Goal: Task Accomplishment & Management: Use online tool/utility

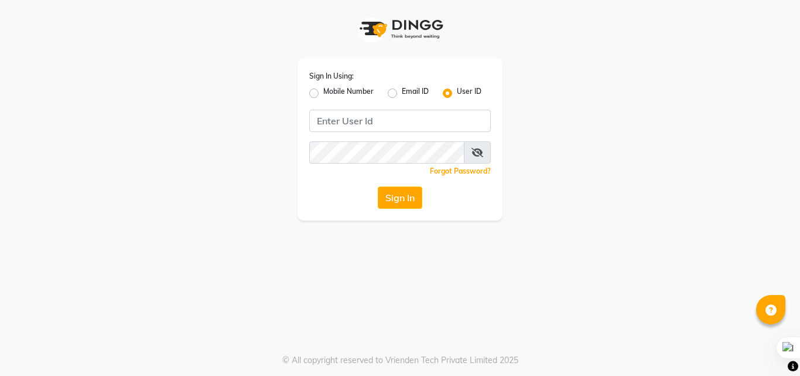
click at [319, 98] on div "Mobile Number" at bounding box center [341, 93] width 64 height 14
click at [323, 92] on label "Mobile Number" at bounding box center [348, 93] width 50 height 14
click at [323, 92] on input "Mobile Number" at bounding box center [327, 90] width 8 height 8
radio input "true"
radio input "false"
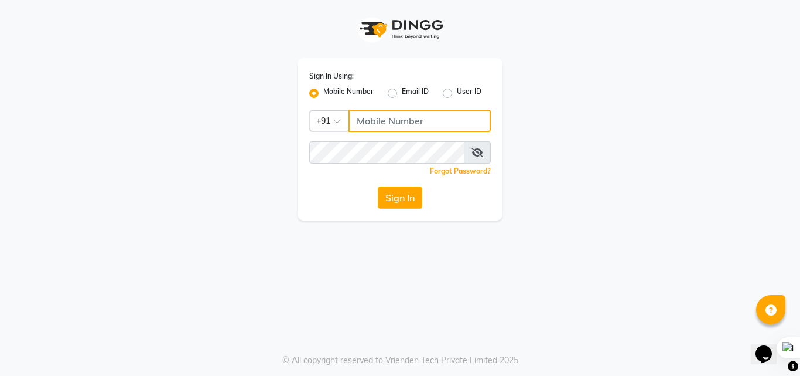
click at [356, 120] on input "Username" at bounding box center [420, 121] width 142 height 22
type input "7611971017"
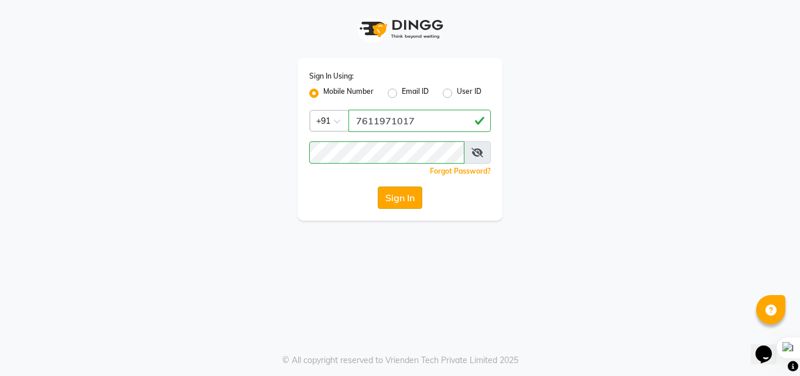
click at [384, 204] on button "Sign In" at bounding box center [400, 197] width 45 height 22
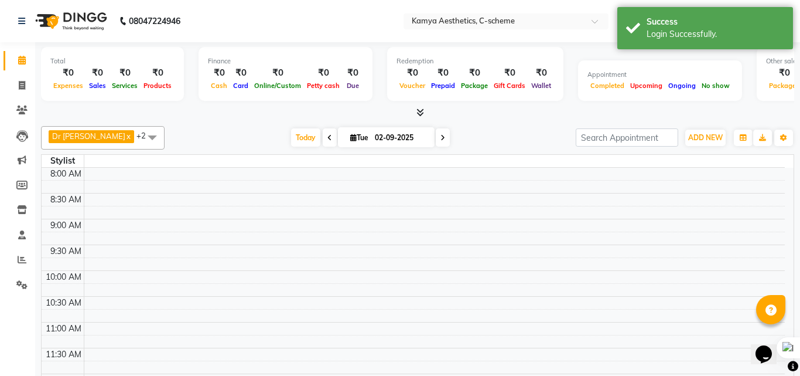
select select "en"
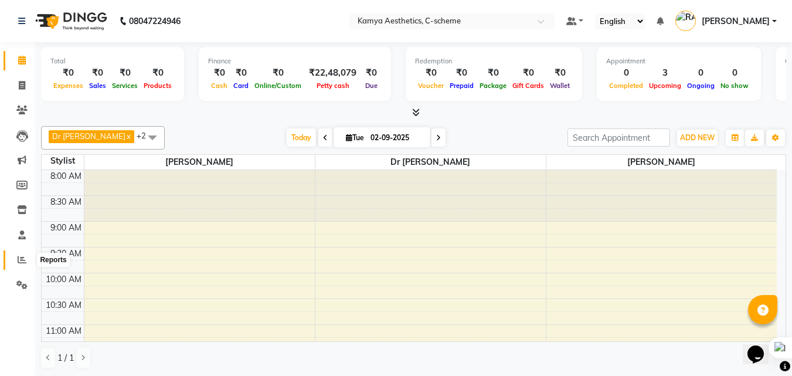
click at [12, 261] on span at bounding box center [22, 259] width 21 height 13
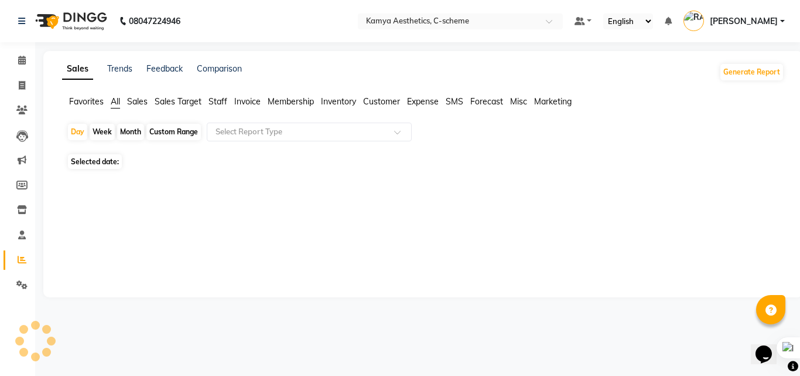
click at [250, 103] on span "Invoice" at bounding box center [247, 101] width 26 height 11
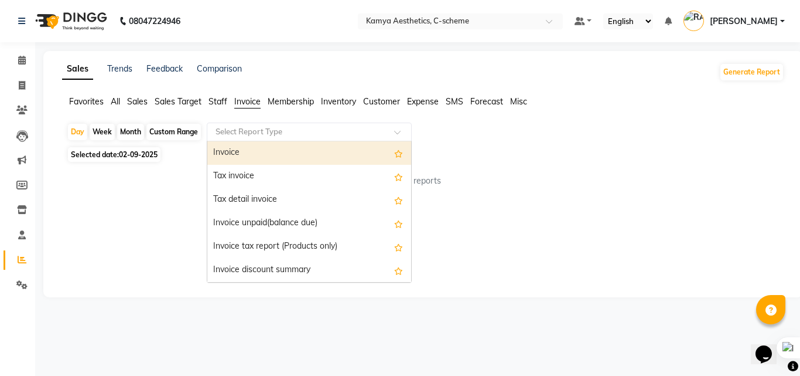
click at [250, 132] on input "text" at bounding box center [297, 132] width 169 height 12
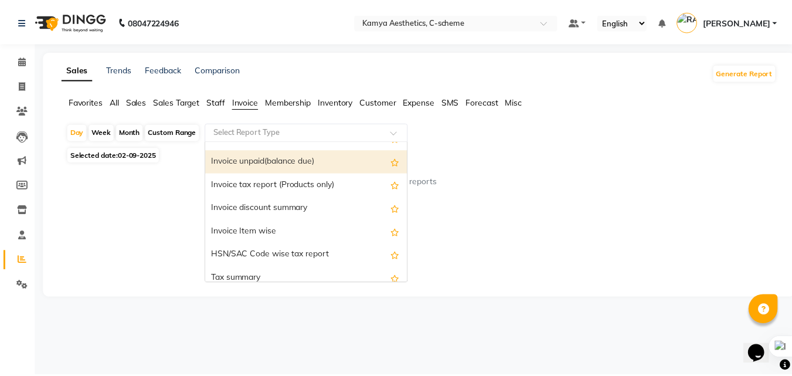
scroll to position [117, 0]
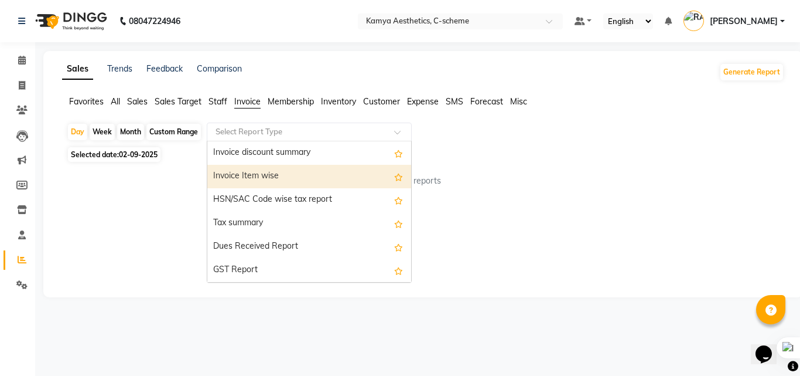
click at [245, 168] on div "Invoice Item wise" at bounding box center [309, 176] width 204 height 23
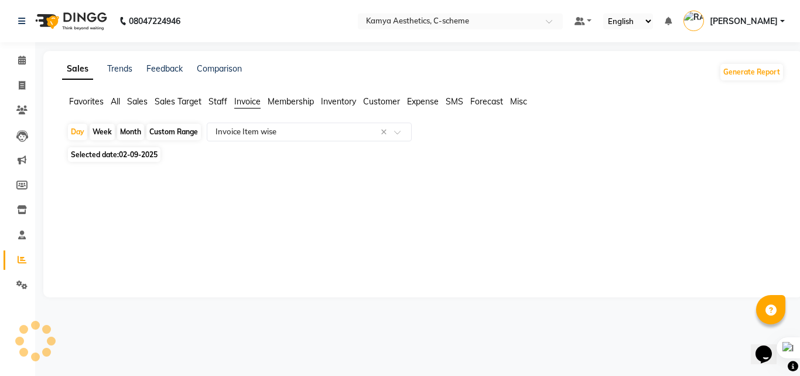
click at [173, 132] on div "Custom Range" at bounding box center [173, 132] width 54 height 16
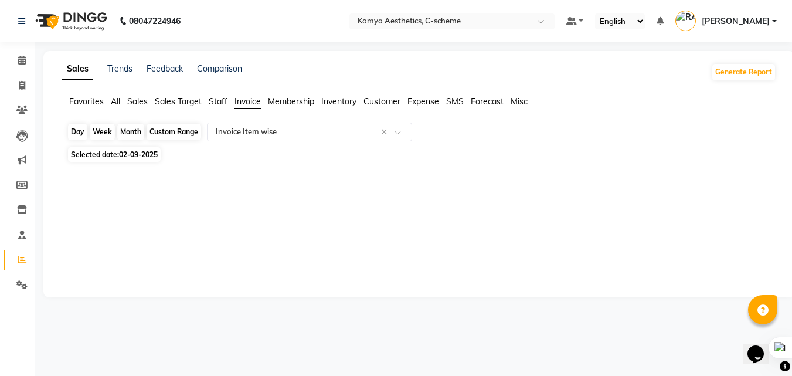
select select "9"
select select "2025"
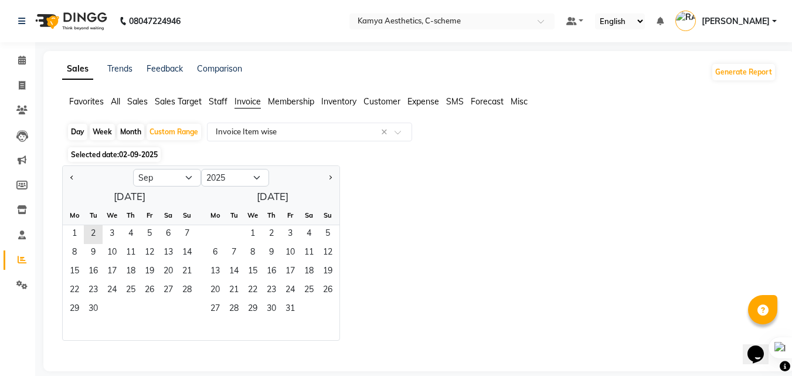
click at [77, 183] on div at bounding box center [98, 177] width 70 height 19
click at [73, 182] on button "Previous month" at bounding box center [71, 177] width 9 height 19
select select "8"
click at [148, 234] on span "1" at bounding box center [149, 234] width 19 height 19
click at [241, 234] on span "2" at bounding box center [233, 234] width 19 height 19
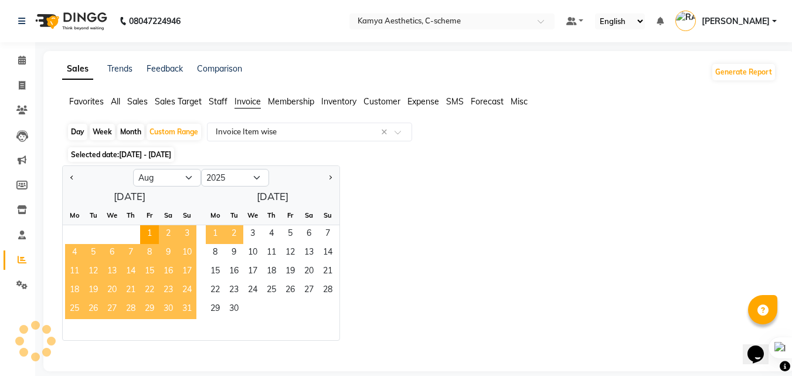
select select "full_report"
select select "csv"
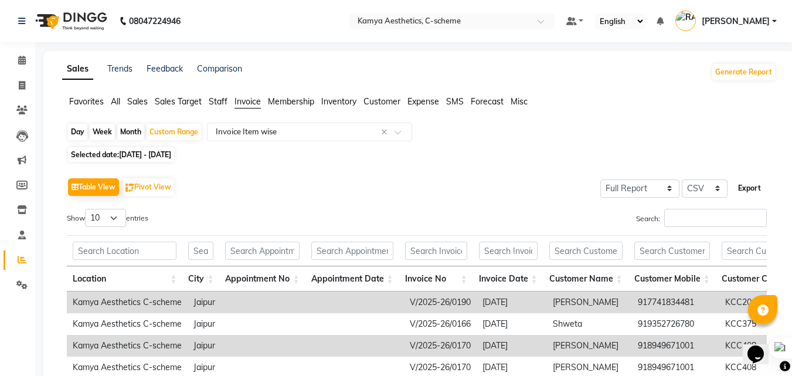
click at [748, 190] on button "Export" at bounding box center [749, 188] width 32 height 20
